Goal: Information Seeking & Learning: Learn about a topic

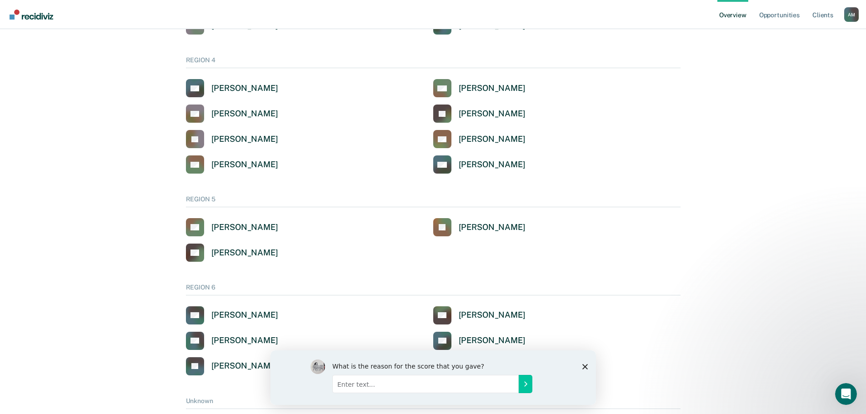
scroll to position [726, 0]
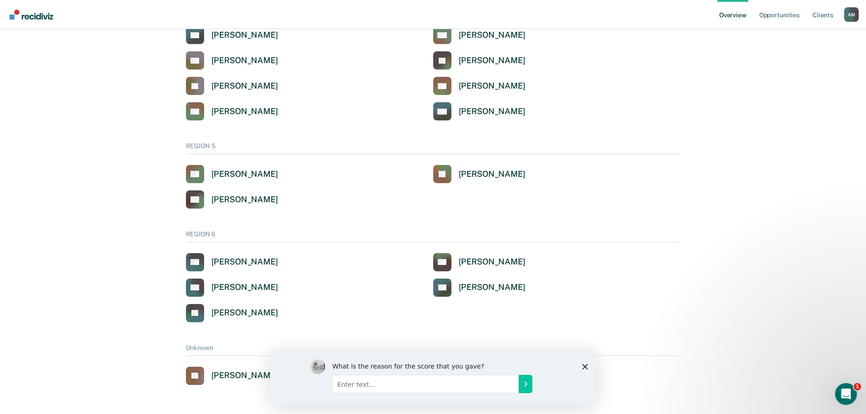
click at [582, 370] on div "What is the reason for the score that you gave?" at bounding box center [432, 377] width 325 height 55
click at [582, 365] on icon "Close survey" at bounding box center [584, 365] width 5 height 5
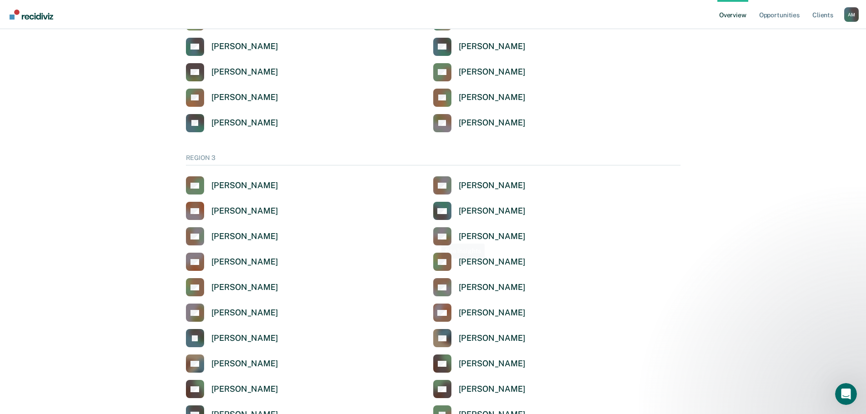
scroll to position [44, 0]
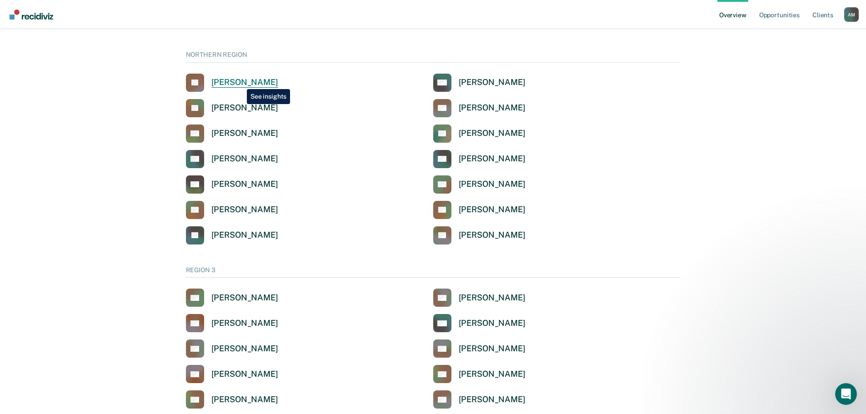
click at [240, 81] on div "[PERSON_NAME]" at bounding box center [244, 82] width 67 height 10
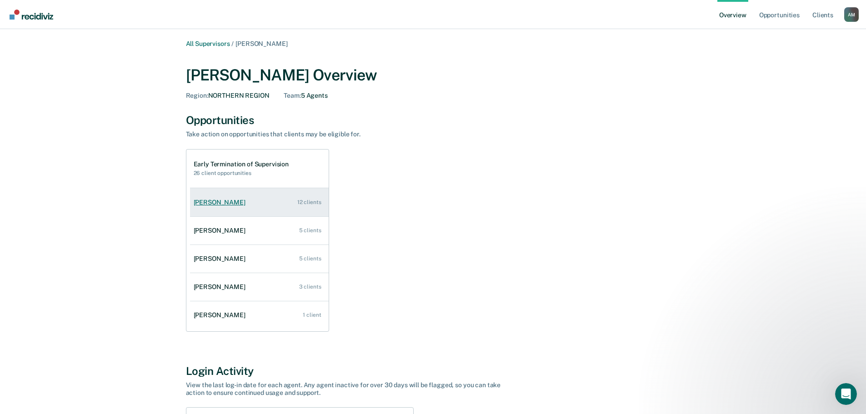
click at [213, 199] on div "[PERSON_NAME]" at bounding box center [221, 203] width 55 height 8
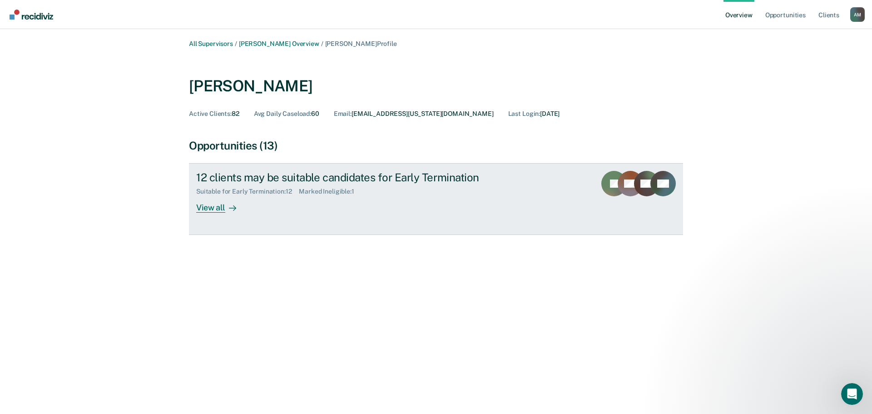
click at [221, 211] on div "View all" at bounding box center [221, 204] width 51 height 18
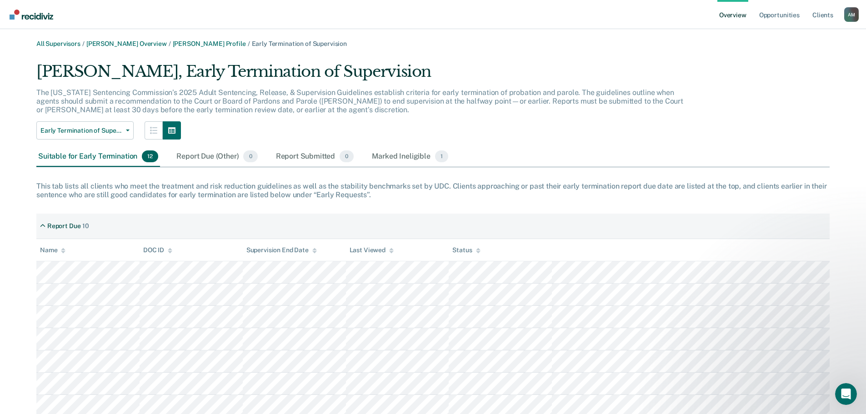
click at [851, 16] on div "A M" at bounding box center [851, 14] width 15 height 15
click at [805, 71] on link "Log Out" at bounding box center [814, 71] width 59 height 8
